Goal: Navigation & Orientation: Find specific page/section

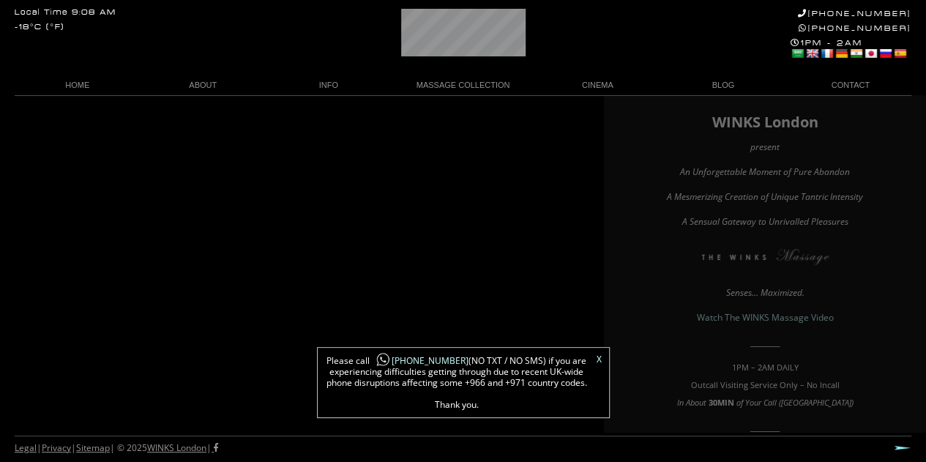
click at [602, 354] on div "X Please call +44 788 959 8888 (NO TXT / NO SMS) if you are experiencing diffic…" at bounding box center [463, 382] width 293 height 71
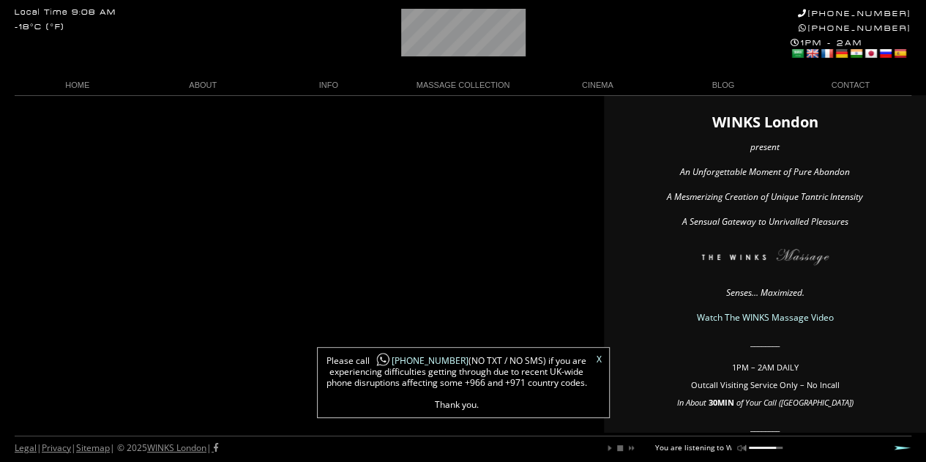
scroll to position [0, 79]
click at [599, 102] on link "WINKS Massage Video" at bounding box center [597, 106] width 124 height 20
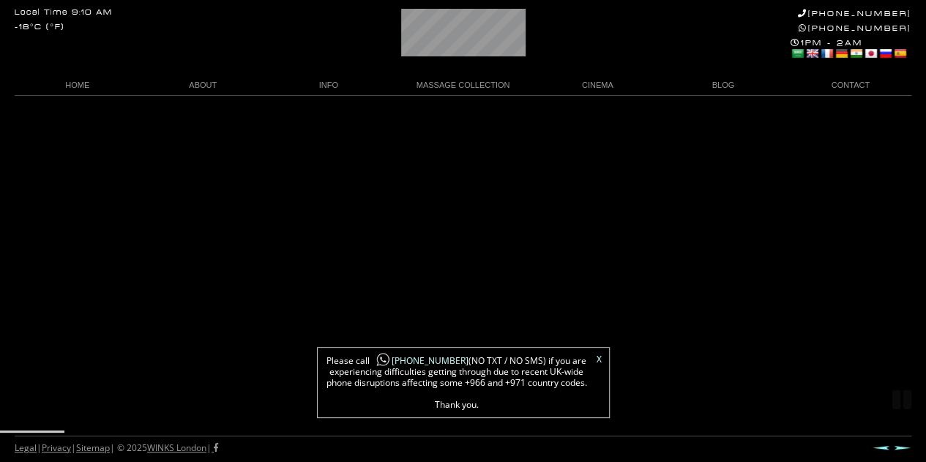
scroll to position [95, 0]
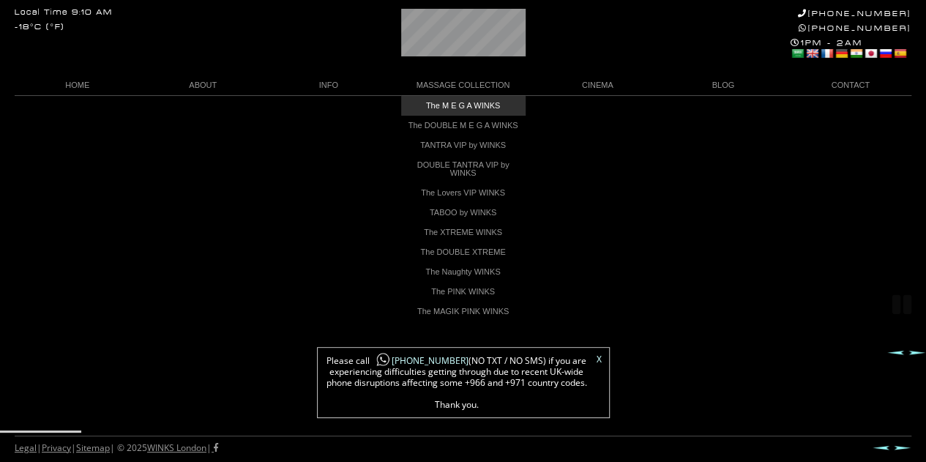
click at [452, 102] on link "The M E G A WINKS" at bounding box center [463, 106] width 124 height 20
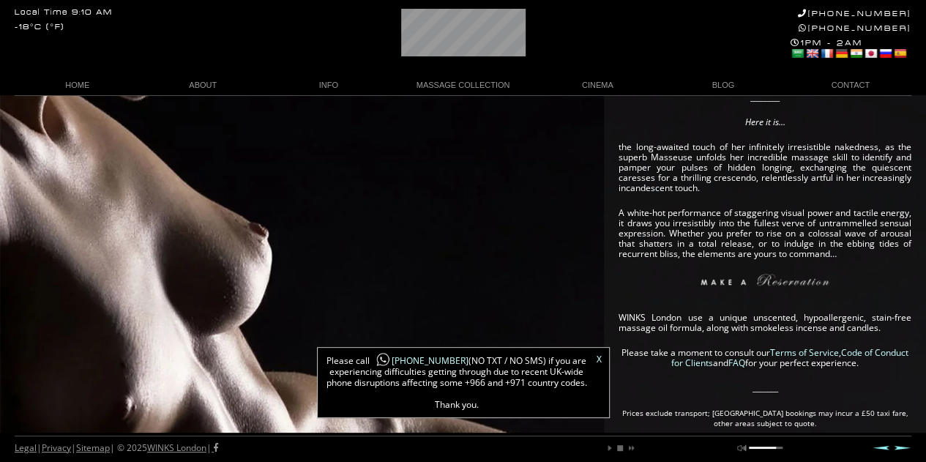
scroll to position [492, 0]
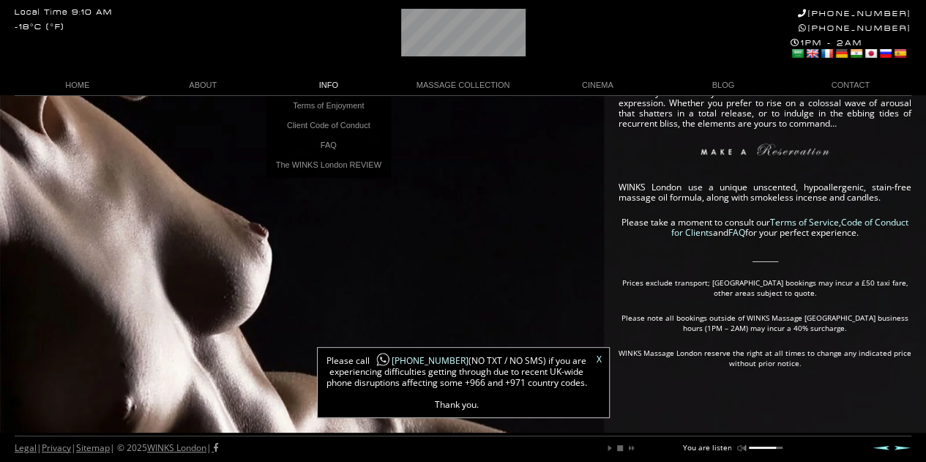
click at [313, 78] on link "INFO" at bounding box center [329, 85] width 126 height 20
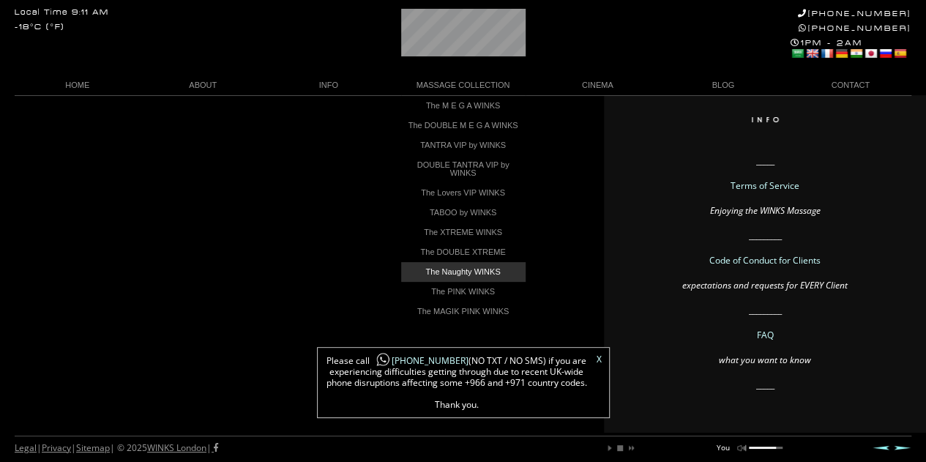
click at [483, 275] on link "The Naughty WINKS" at bounding box center [463, 272] width 124 height 20
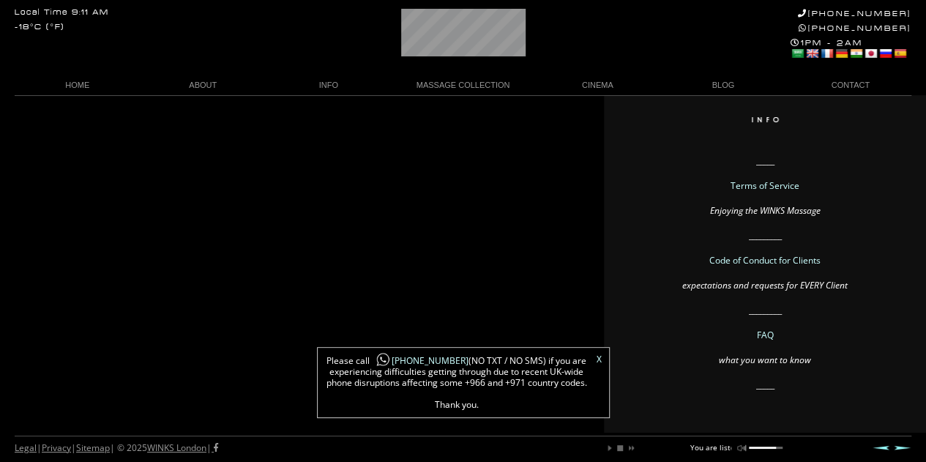
scroll to position [0, 44]
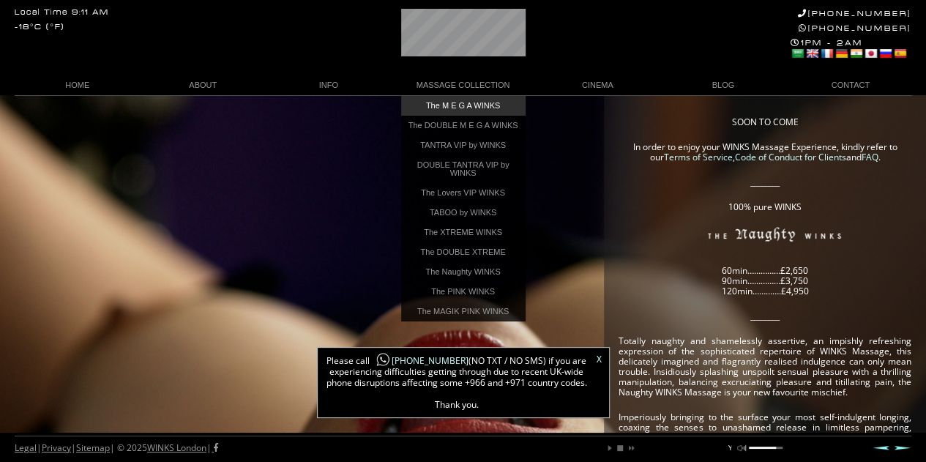
click at [455, 108] on link "The M E G A WINKS" at bounding box center [463, 106] width 124 height 20
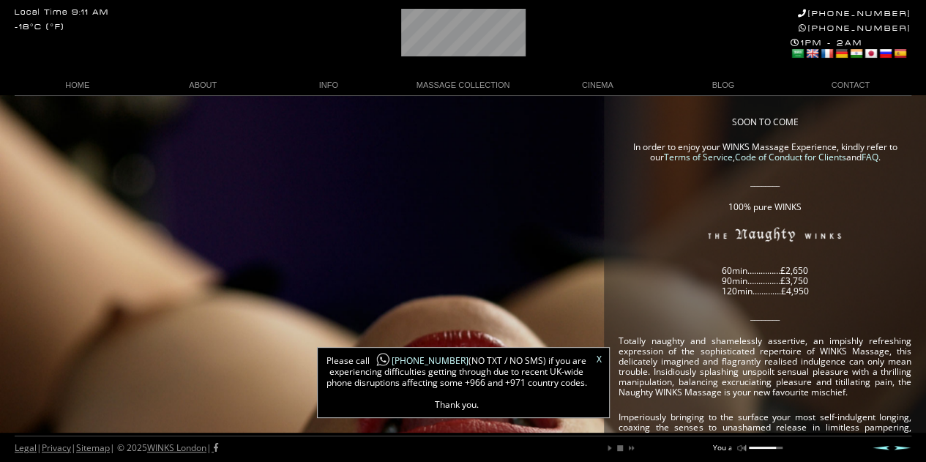
scroll to position [0, 20]
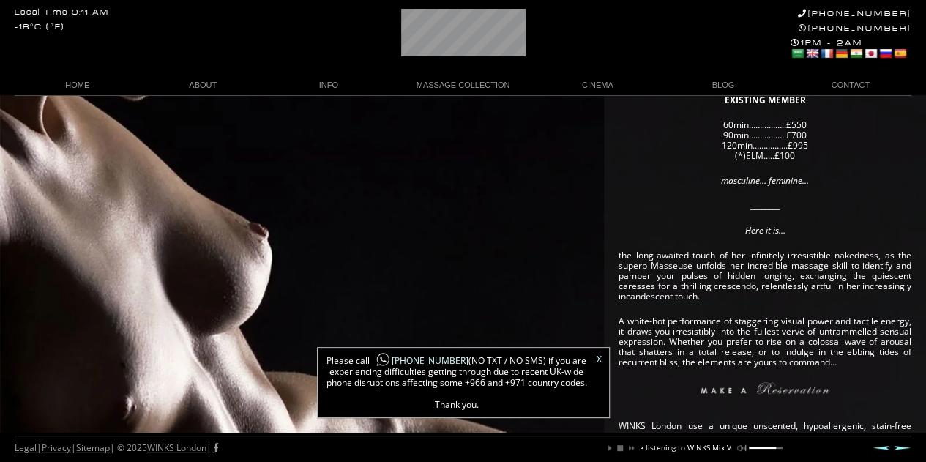
scroll to position [255, 0]
